Goal: Information Seeking & Learning: Learn about a topic

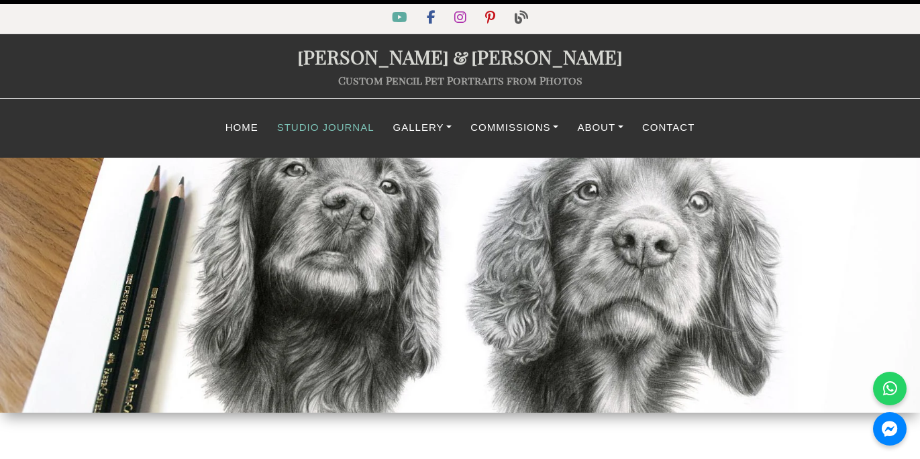
click at [309, 126] on link "Studio Journal" at bounding box center [326, 128] width 116 height 26
click at [495, 125] on link "Commissions" at bounding box center [514, 128] width 107 height 26
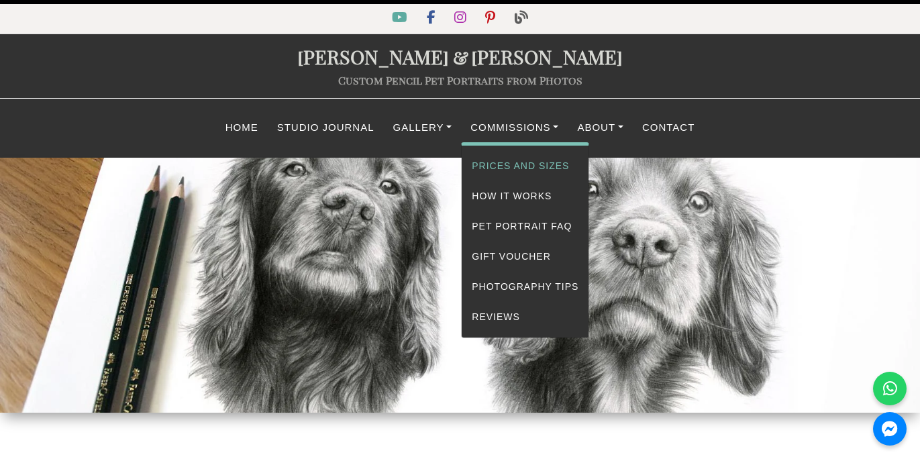
click at [497, 166] on link "Prices and Sizes" at bounding box center [525, 166] width 127 height 30
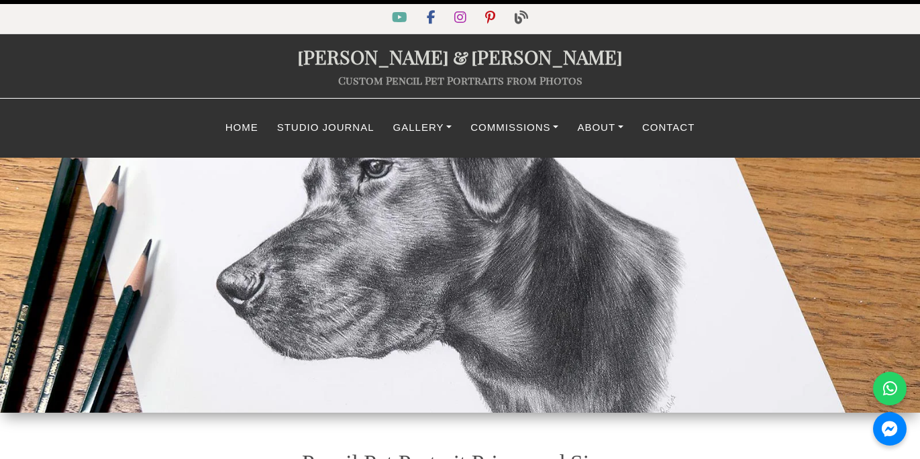
select select "CAD"
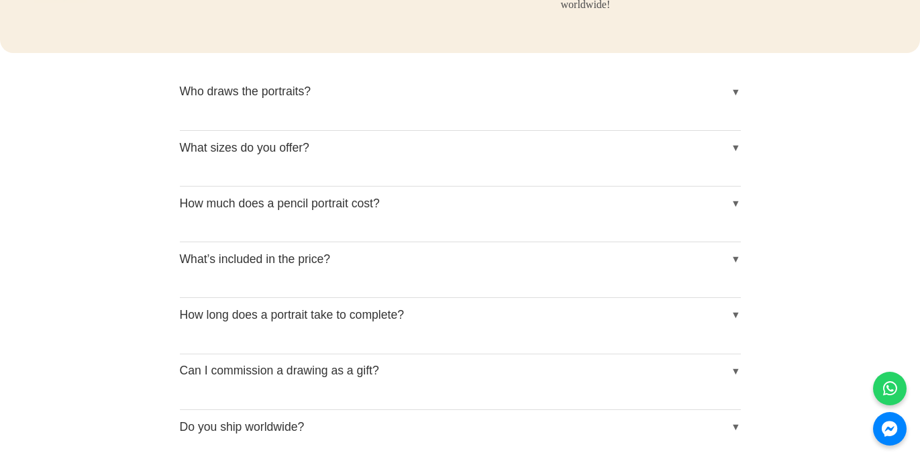
scroll to position [1585, 0]
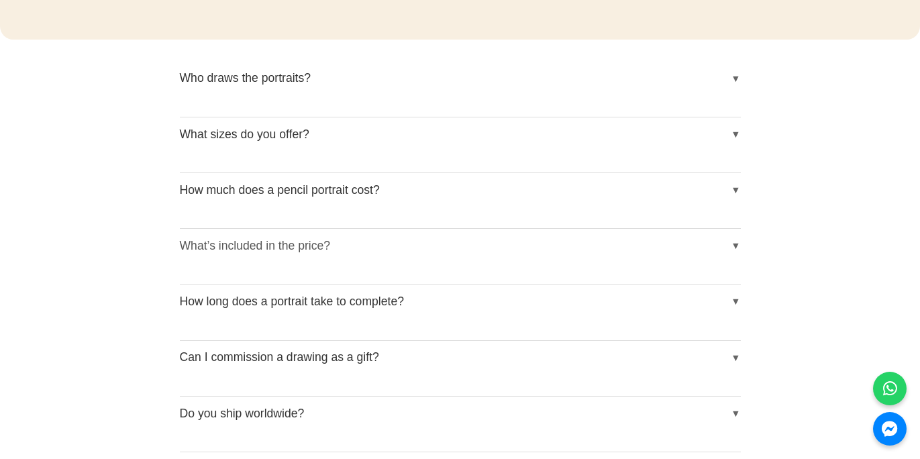
click at [313, 242] on button "What’s included in the price?" at bounding box center [460, 246] width 561 height 34
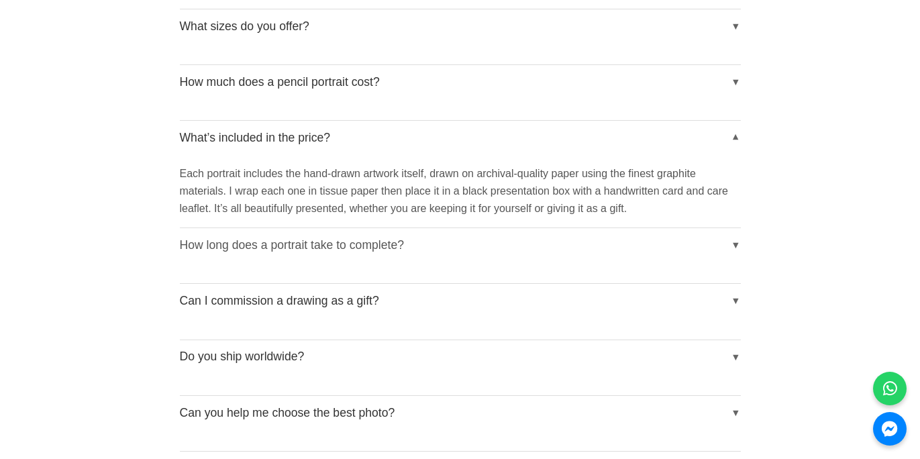
scroll to position [1694, 0]
click at [376, 235] on button "How long does a portrait take to complete?" at bounding box center [460, 245] width 561 height 34
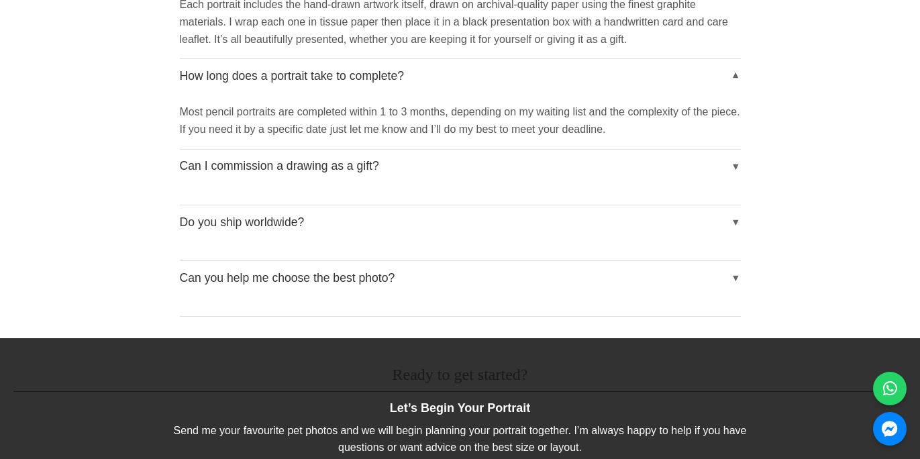
scroll to position [1862, 0]
click at [338, 165] on button "Can I commission a drawing as a gift?" at bounding box center [460, 167] width 561 height 34
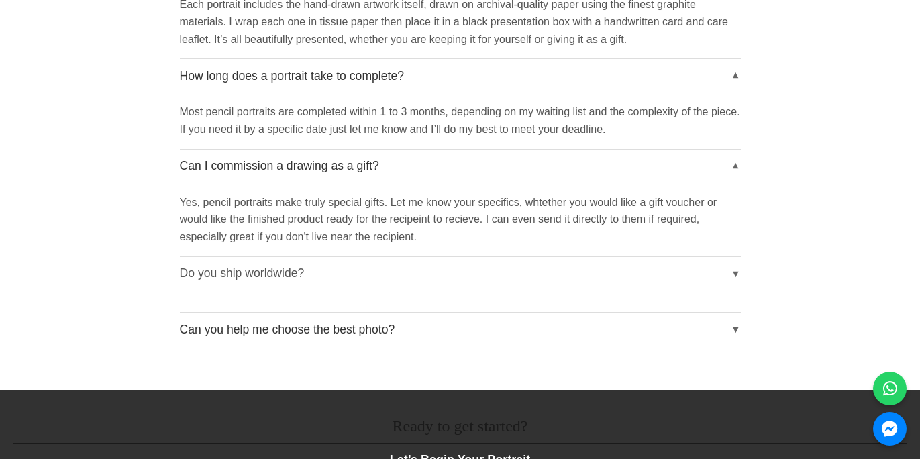
click at [280, 268] on button "Do you ship worldwide?" at bounding box center [460, 274] width 561 height 34
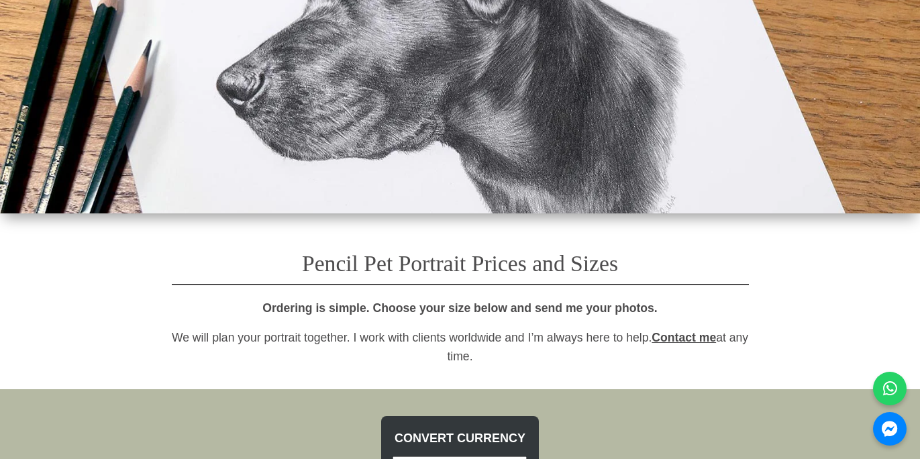
scroll to position [0, 0]
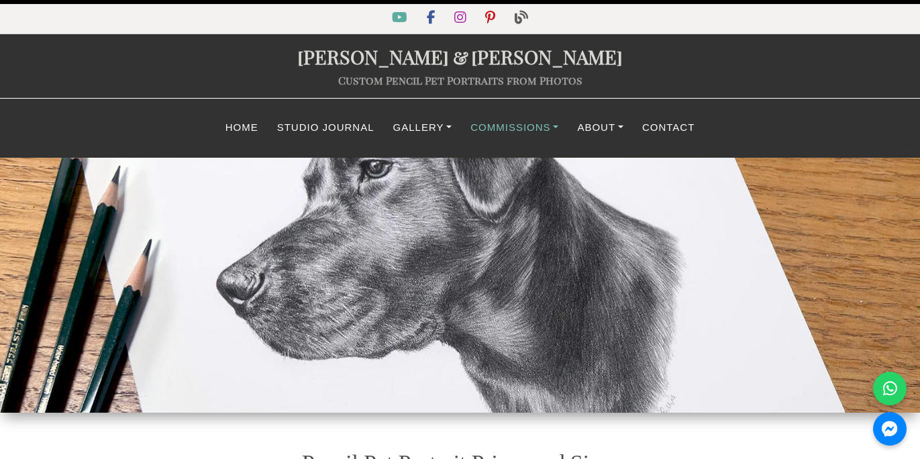
click at [512, 130] on link "Commissions" at bounding box center [514, 128] width 107 height 26
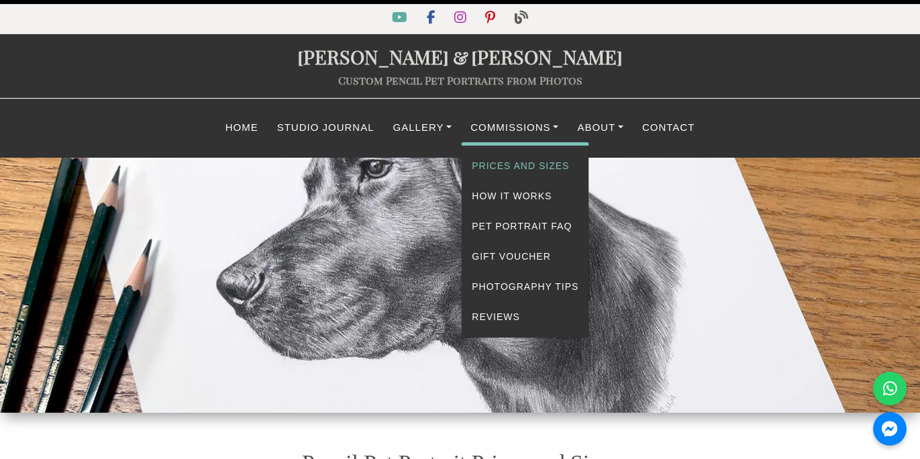
click at [514, 161] on link "Prices and Sizes" at bounding box center [525, 166] width 127 height 30
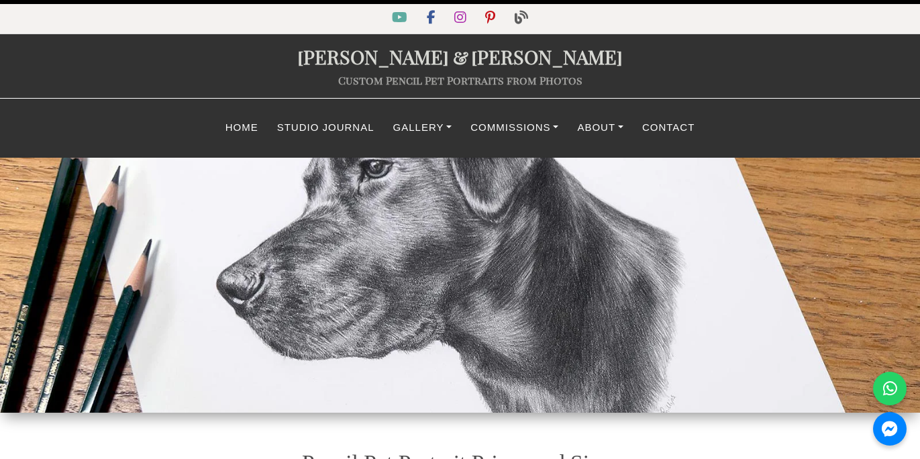
select select "CAD"
click at [606, 129] on link "About" at bounding box center [600, 128] width 65 height 26
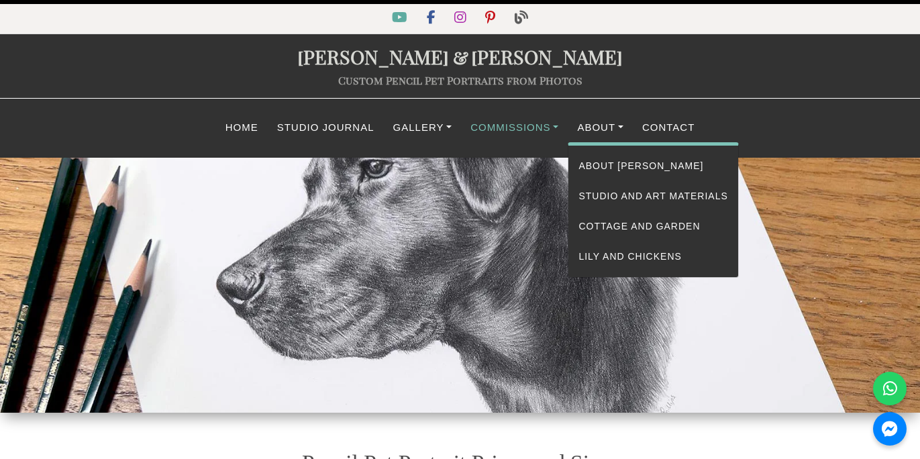
click at [525, 126] on link "Commissions" at bounding box center [514, 128] width 107 height 26
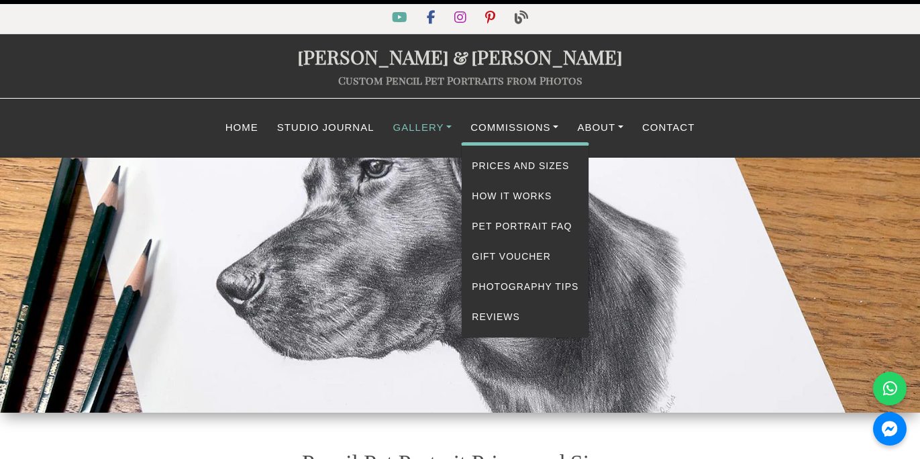
click at [424, 127] on link "Gallery" at bounding box center [423, 128] width 78 height 26
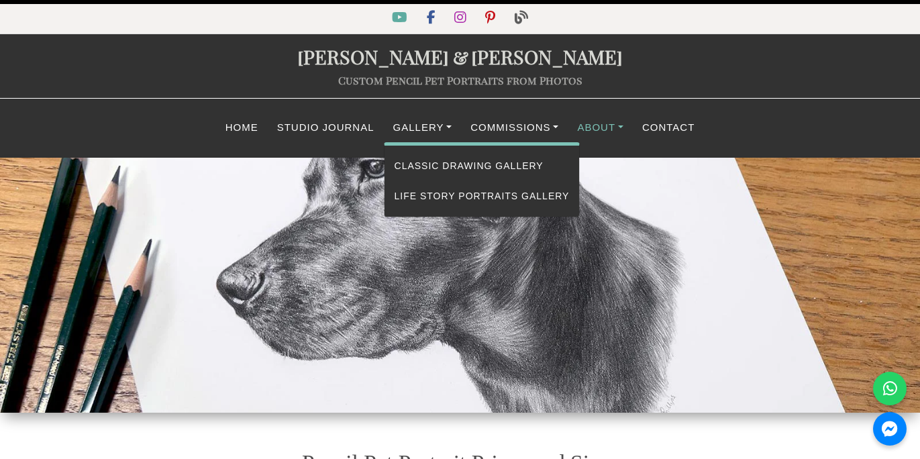
click at [591, 127] on link "About" at bounding box center [600, 128] width 65 height 26
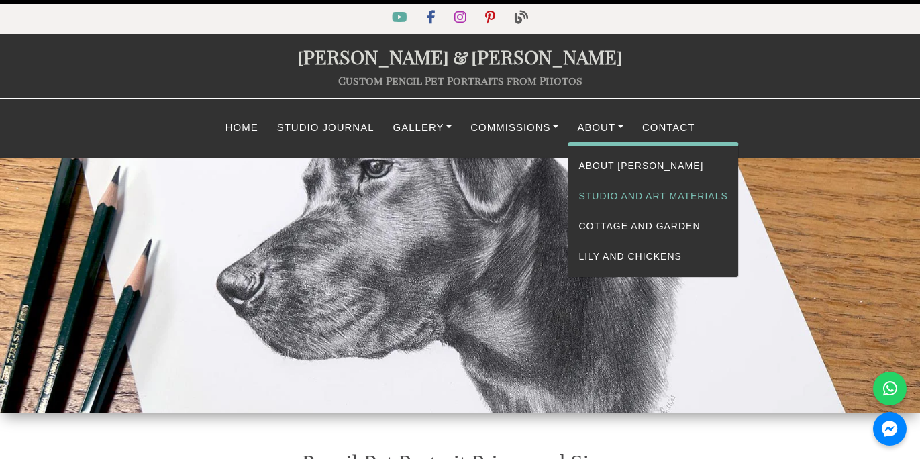
click at [633, 199] on link "Studio and Art Materials" at bounding box center [653, 196] width 169 height 30
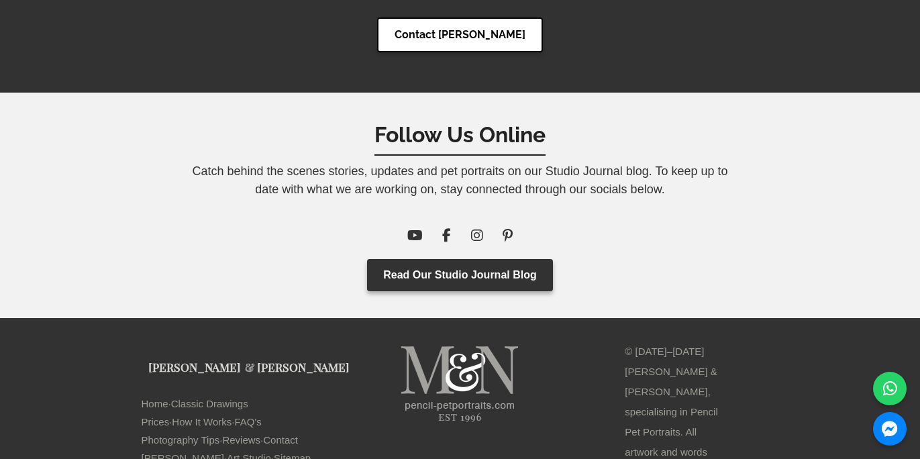
scroll to position [10516, 0]
